Goal: Find specific page/section: Find specific page/section

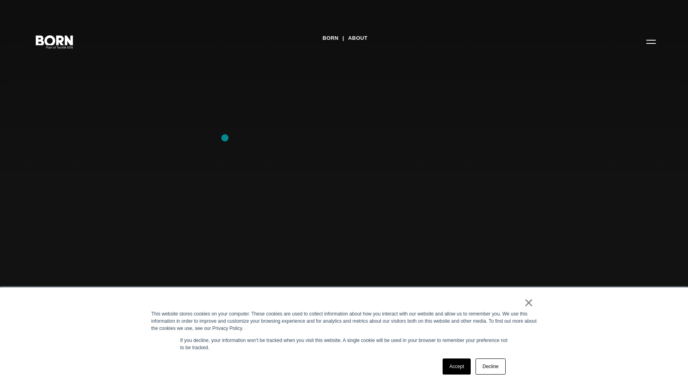
scroll to position [137, 0]
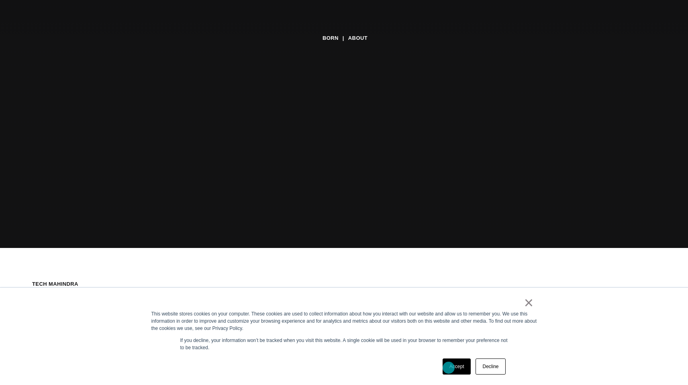
click at [450, 368] on link "Accept" at bounding box center [457, 366] width 29 height 16
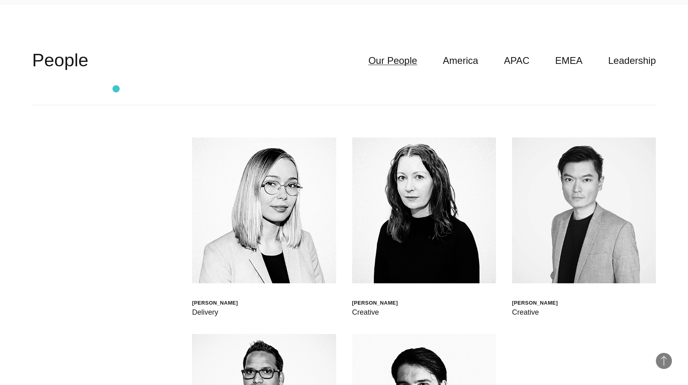
scroll to position [2329, 0]
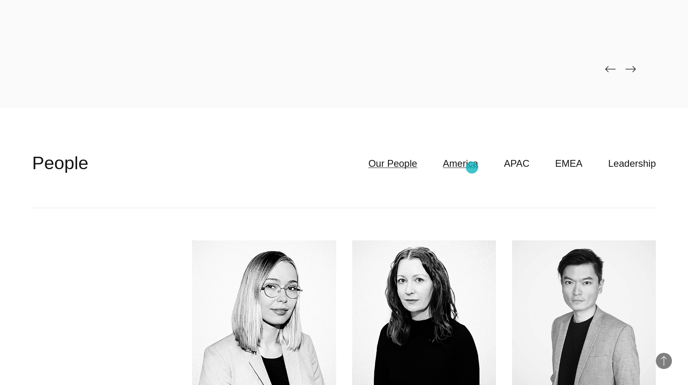
click at [472, 168] on link "America" at bounding box center [460, 163] width 35 height 15
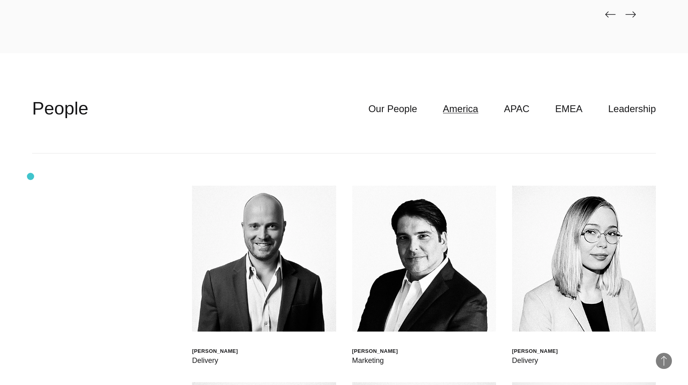
scroll to position [2398, 0]
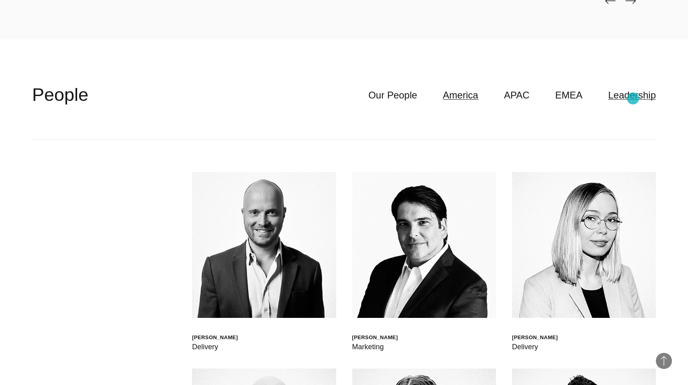
click at [633, 98] on link "Leadership" at bounding box center [632, 95] width 48 height 15
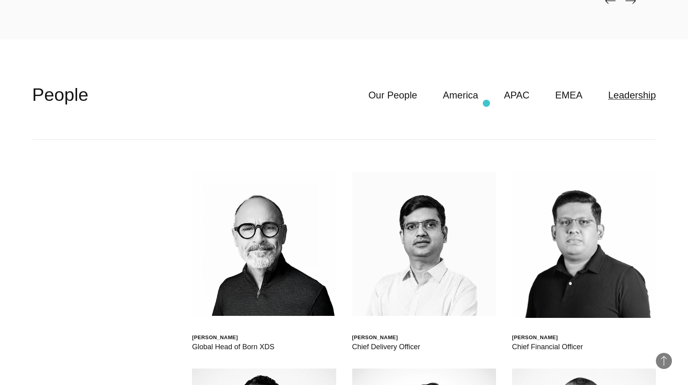
click at [487, 103] on header "**********" at bounding box center [344, 95] width 624 height 89
click at [475, 102] on link "America" at bounding box center [460, 95] width 35 height 15
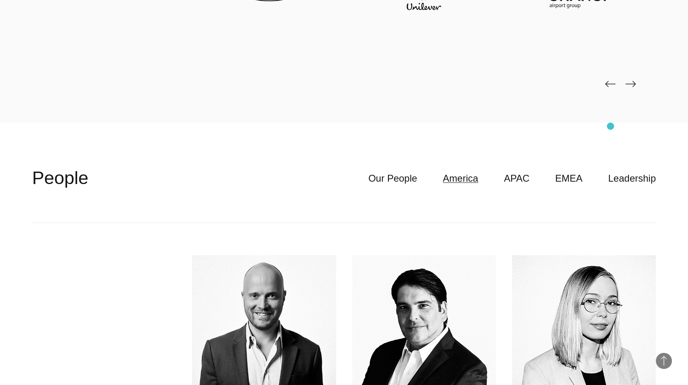
scroll to position [2314, 0]
click at [625, 178] on link "Leadership" at bounding box center [632, 178] width 48 height 15
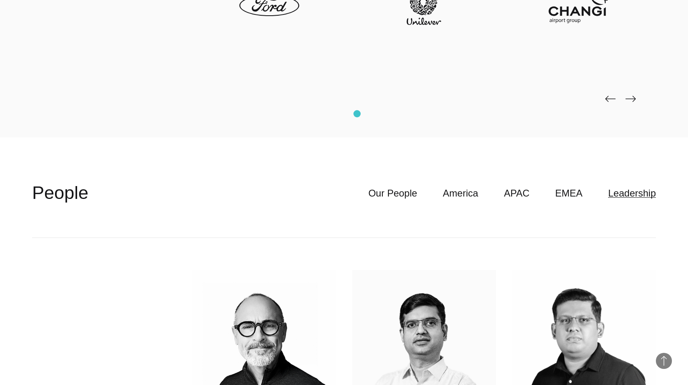
scroll to position [2299, 0]
click at [472, 198] on link "America" at bounding box center [460, 193] width 35 height 15
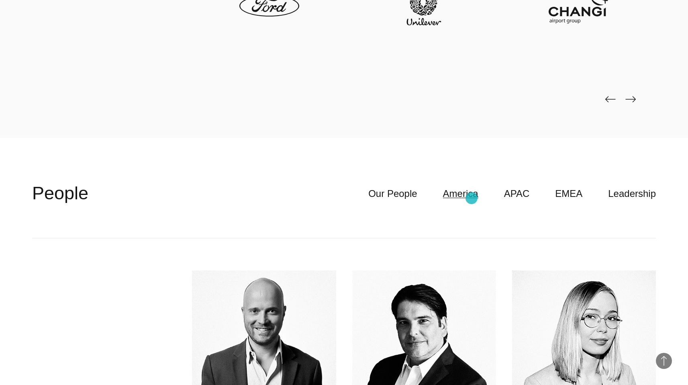
click at [472, 198] on link "America" at bounding box center [460, 193] width 35 height 15
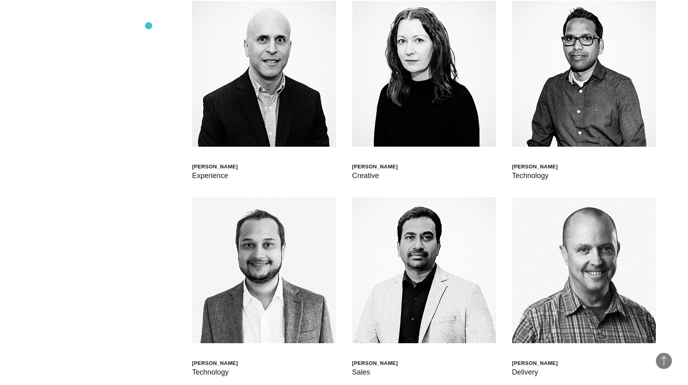
scroll to position [2600, 0]
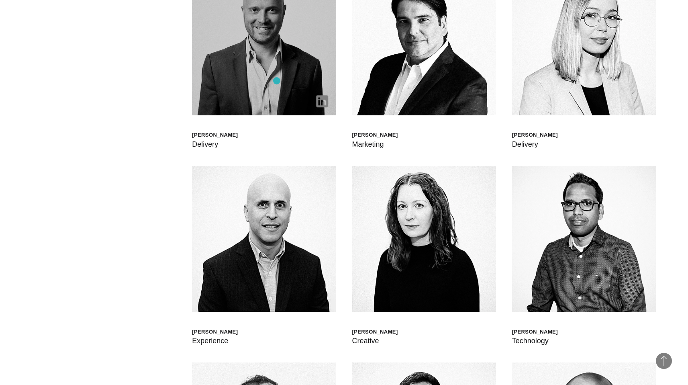
click at [275, 76] on img at bounding box center [264, 42] width 144 height 146
click at [251, 72] on img at bounding box center [264, 42] width 144 height 146
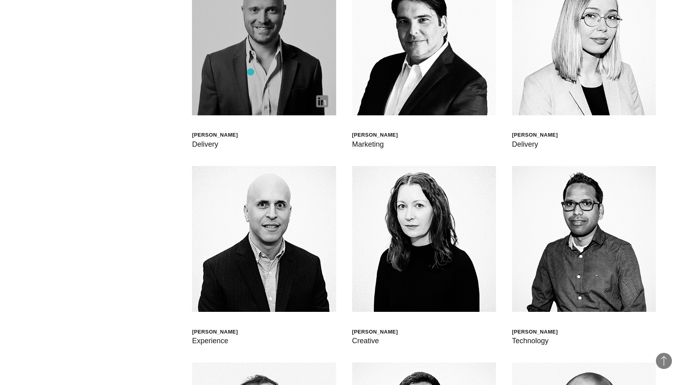
click at [251, 72] on img at bounding box center [264, 42] width 144 height 146
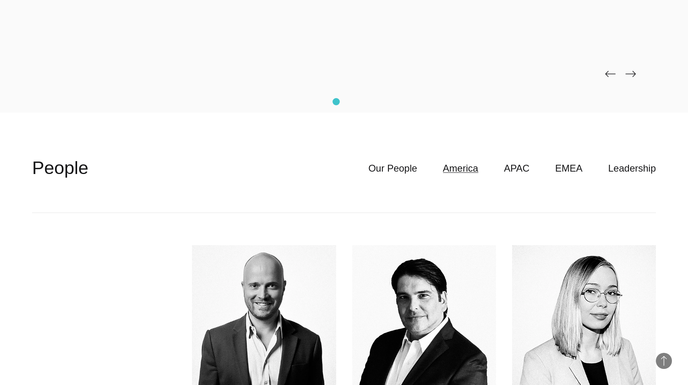
scroll to position [2321, 0]
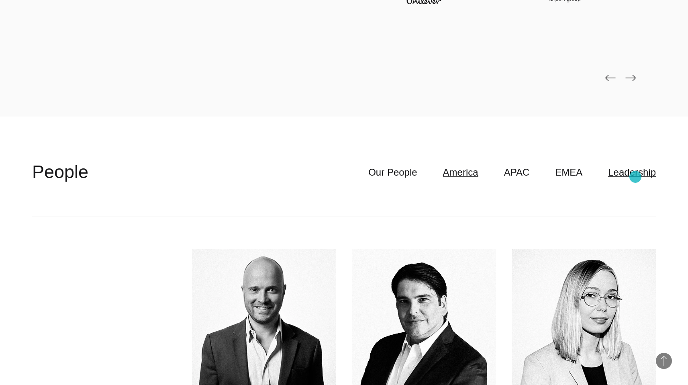
click at [637, 174] on link "Leadership" at bounding box center [632, 172] width 48 height 15
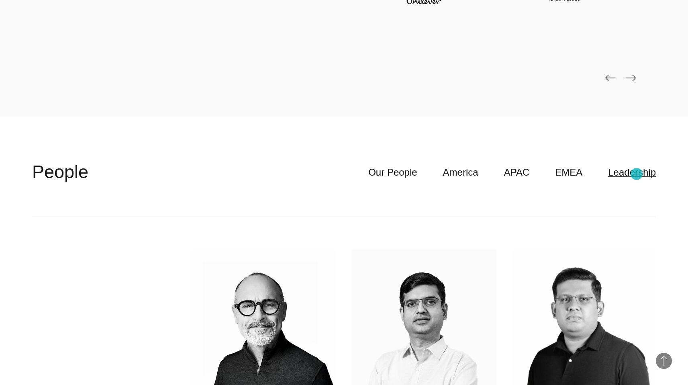
click at [637, 174] on link "Leadership" at bounding box center [632, 172] width 48 height 15
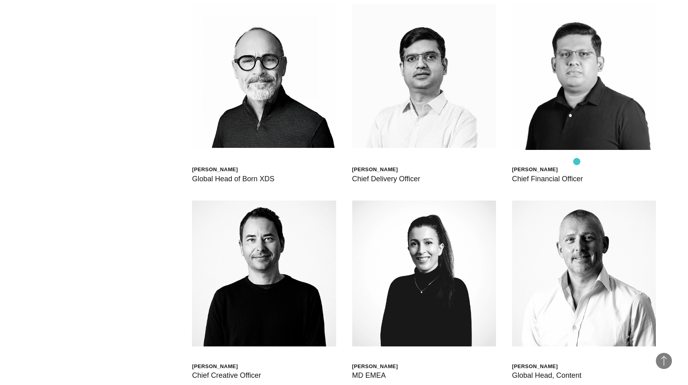
scroll to position [2581, 0]
